Goal: Information Seeking & Learning: Understand process/instructions

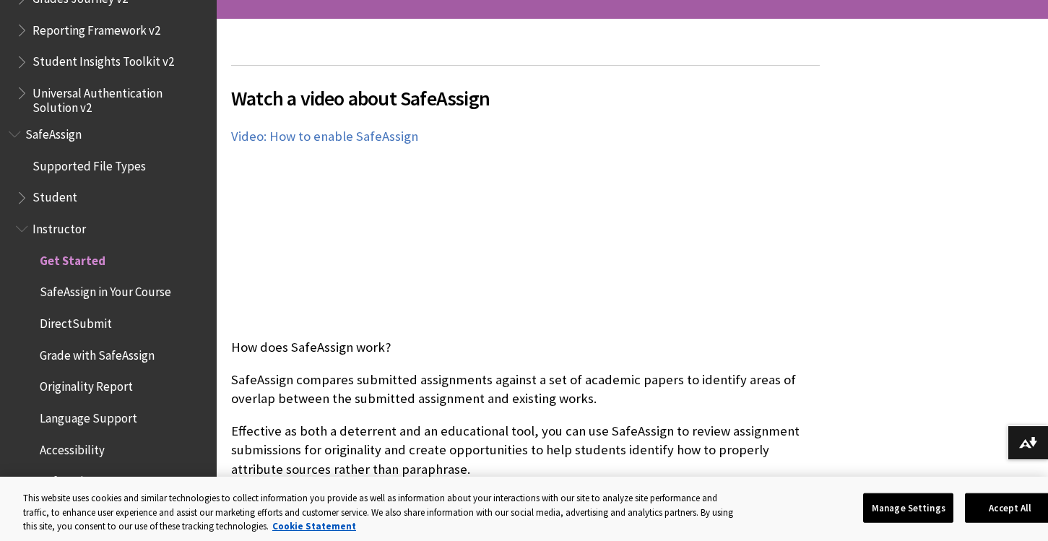
scroll to position [306, 0]
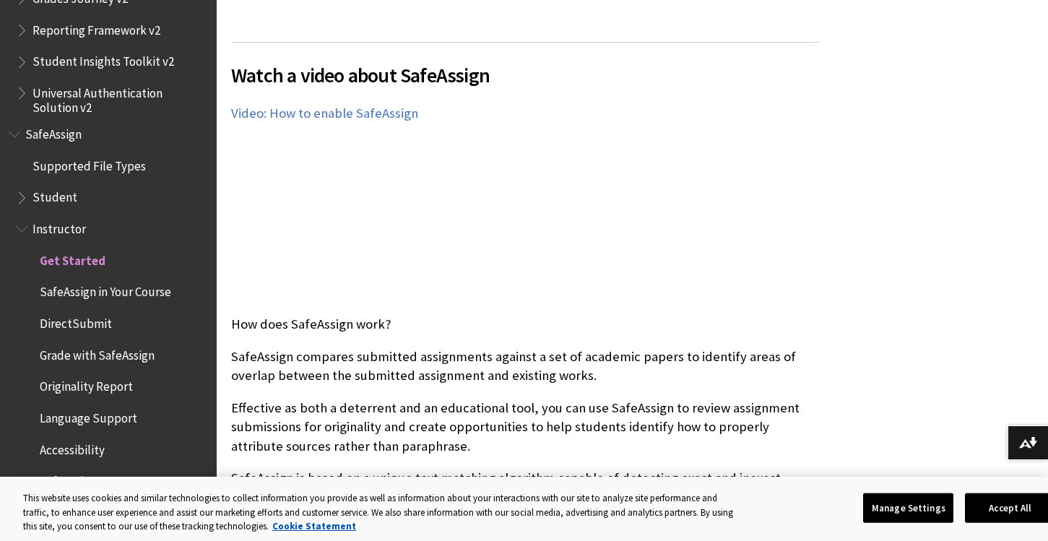
click at [50, 195] on span "Student" at bounding box center [54, 195] width 45 height 19
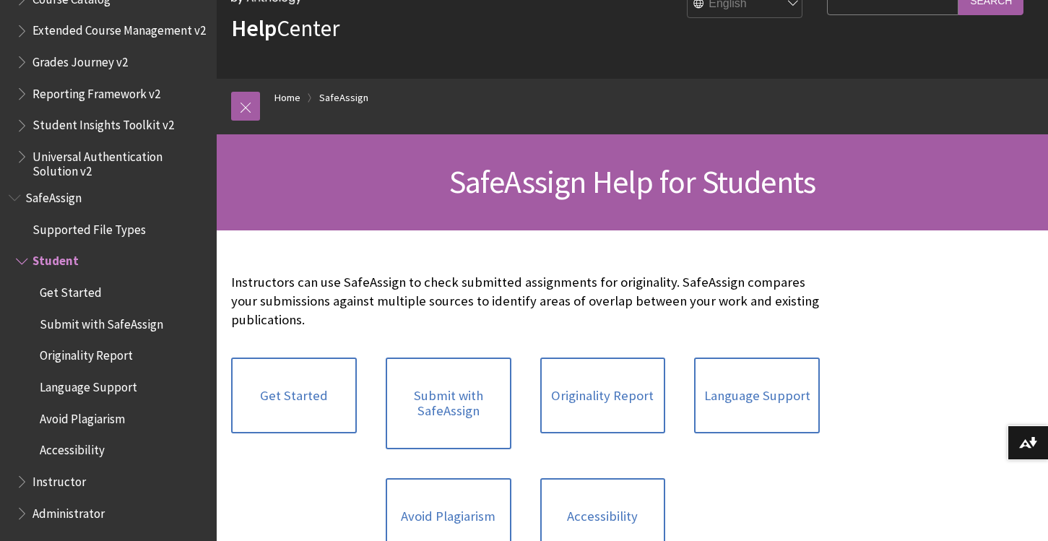
scroll to position [72, 0]
click at [581, 398] on link "Originality Report" at bounding box center [603, 395] width 126 height 77
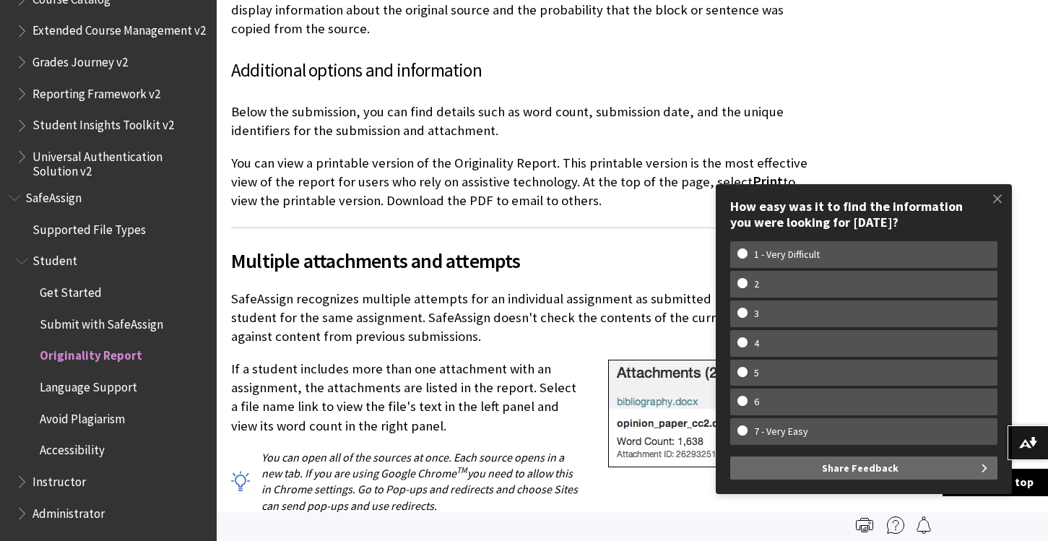
scroll to position [3828, 0]
